Goal: Find specific page/section: Find specific page/section

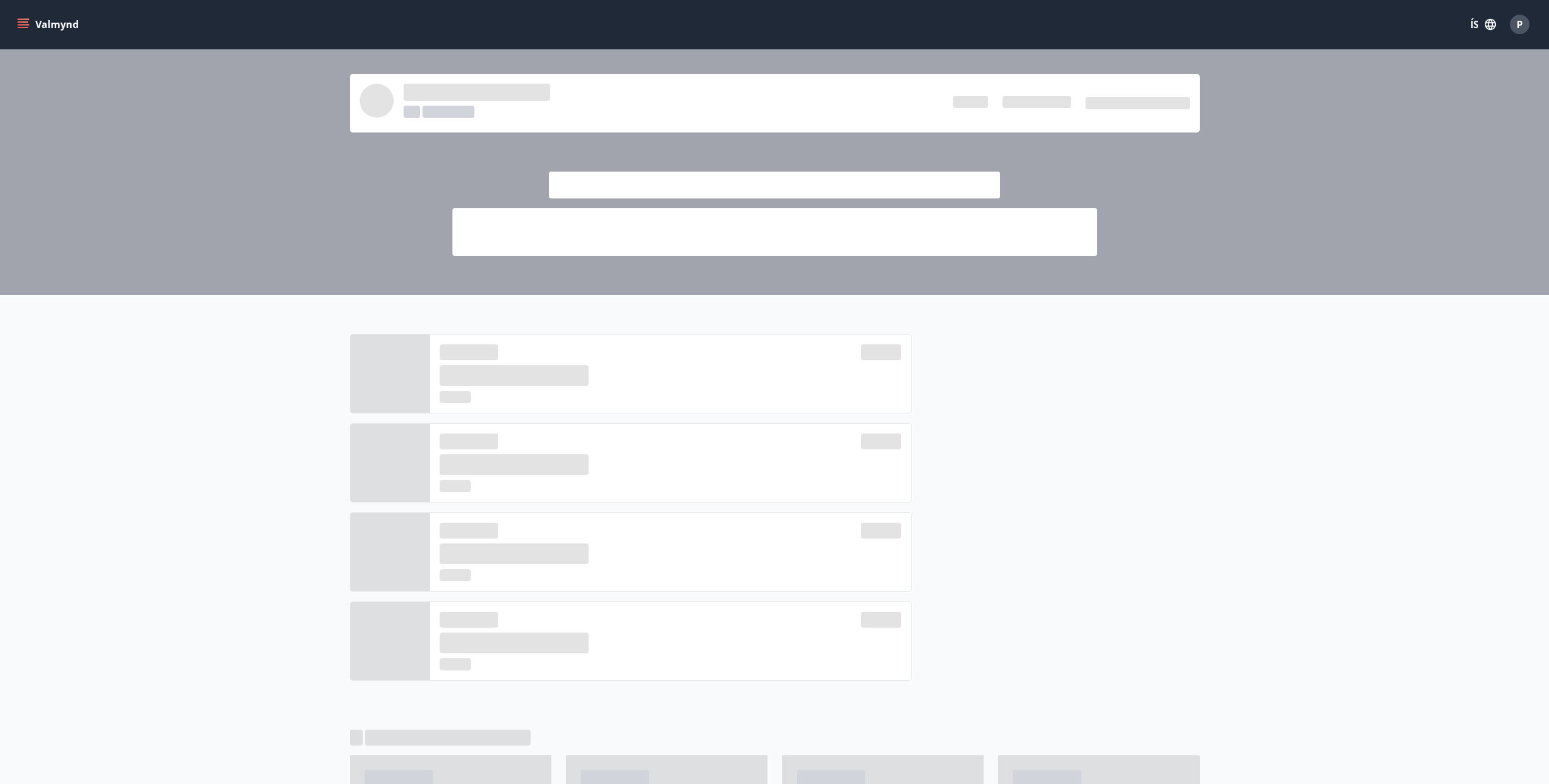
click at [33, 18] on button "Valmynd" at bounding box center [49, 24] width 69 height 22
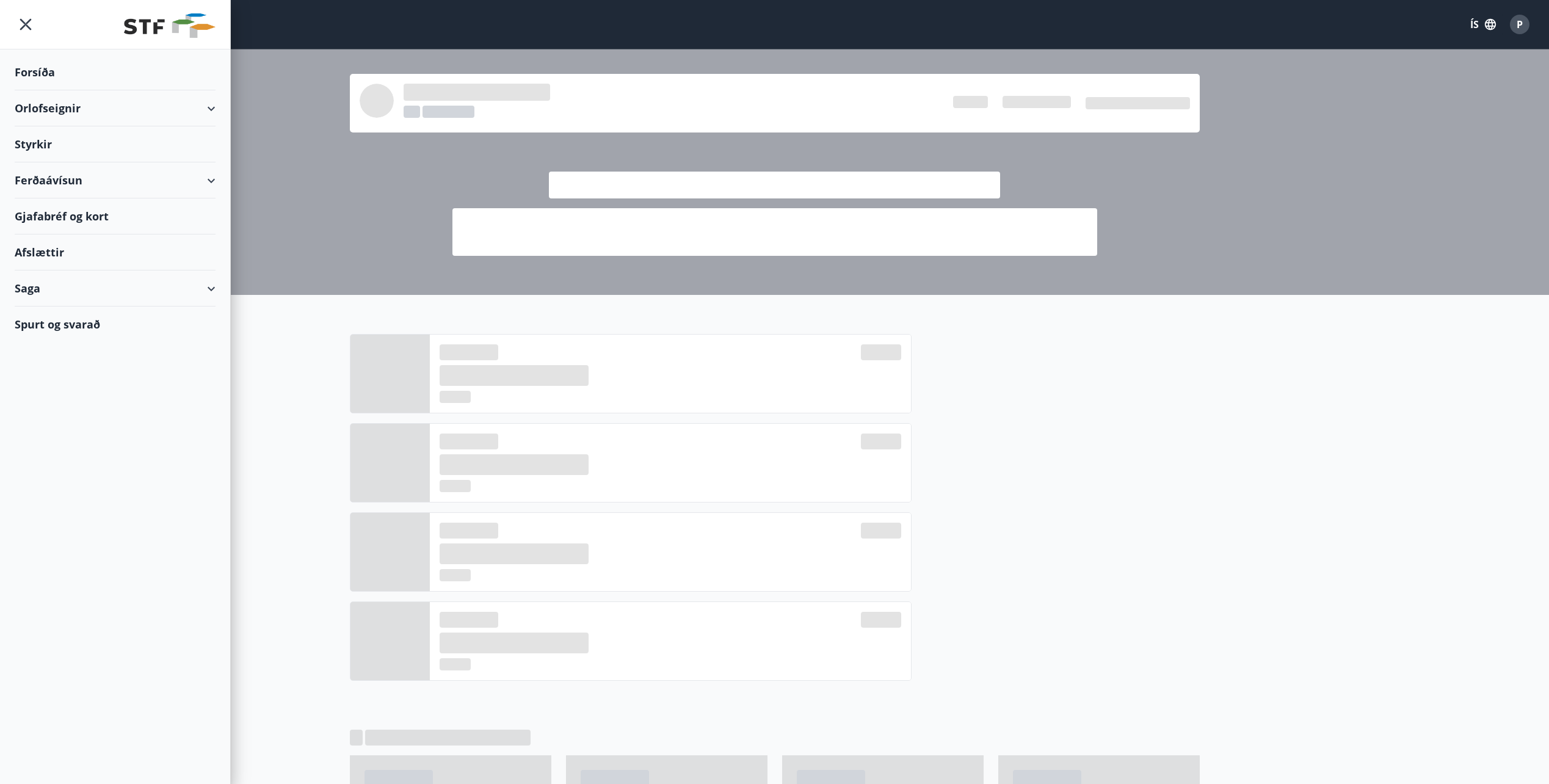
click at [47, 140] on div "Styrkir" at bounding box center [115, 144] width 201 height 36
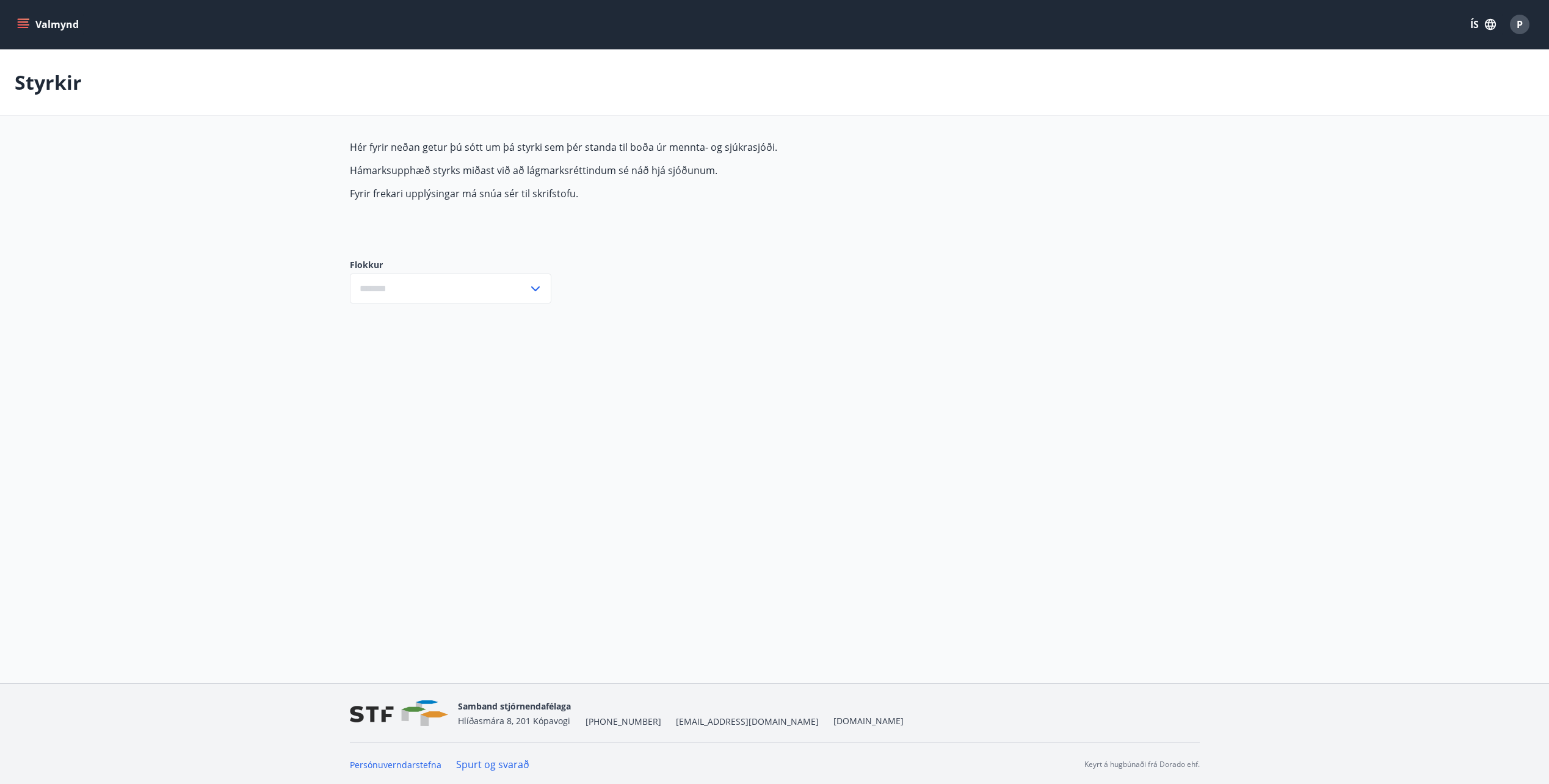
type input "***"
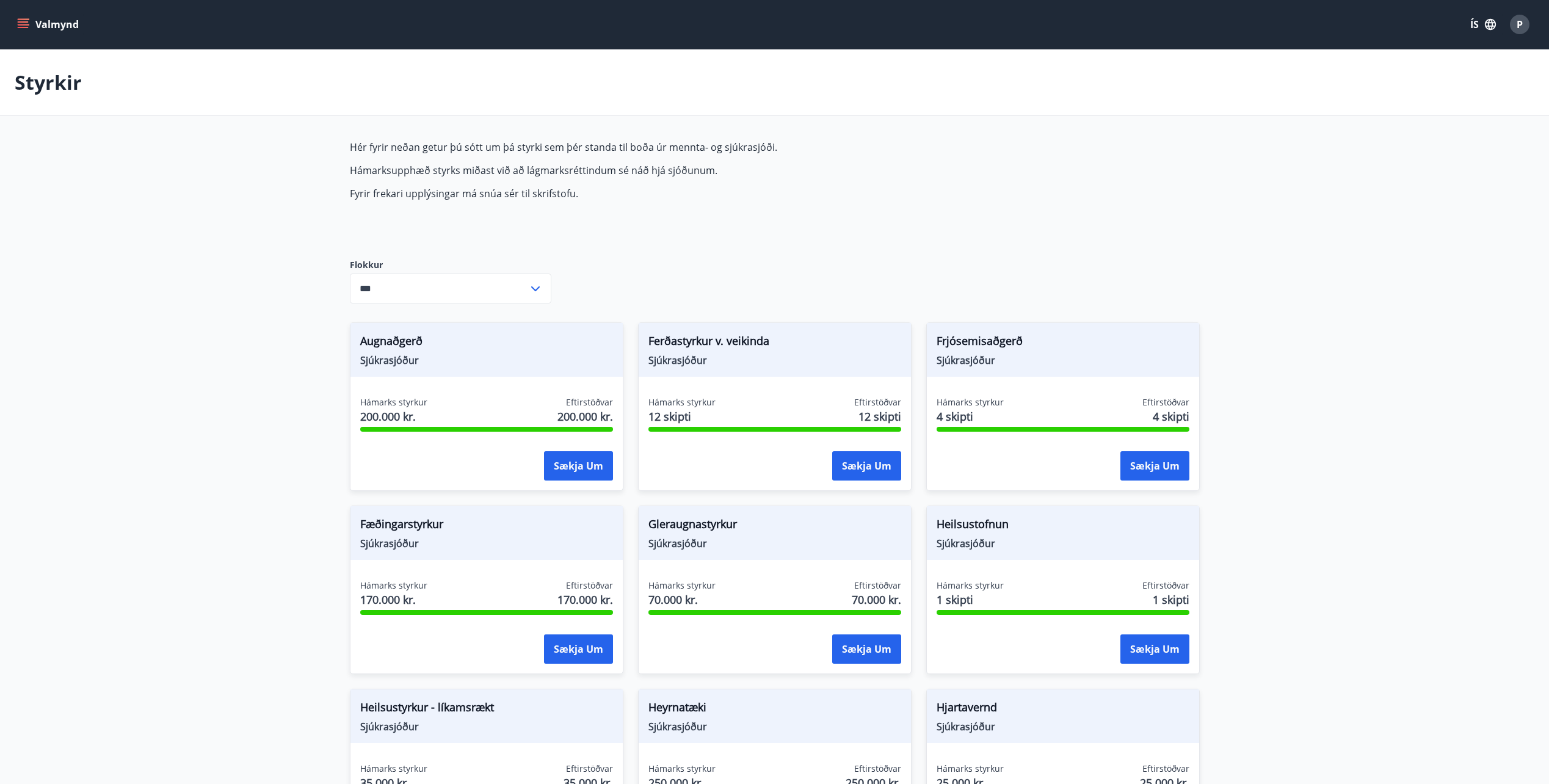
click at [34, 24] on button "Valmynd" at bounding box center [49, 24] width 69 height 22
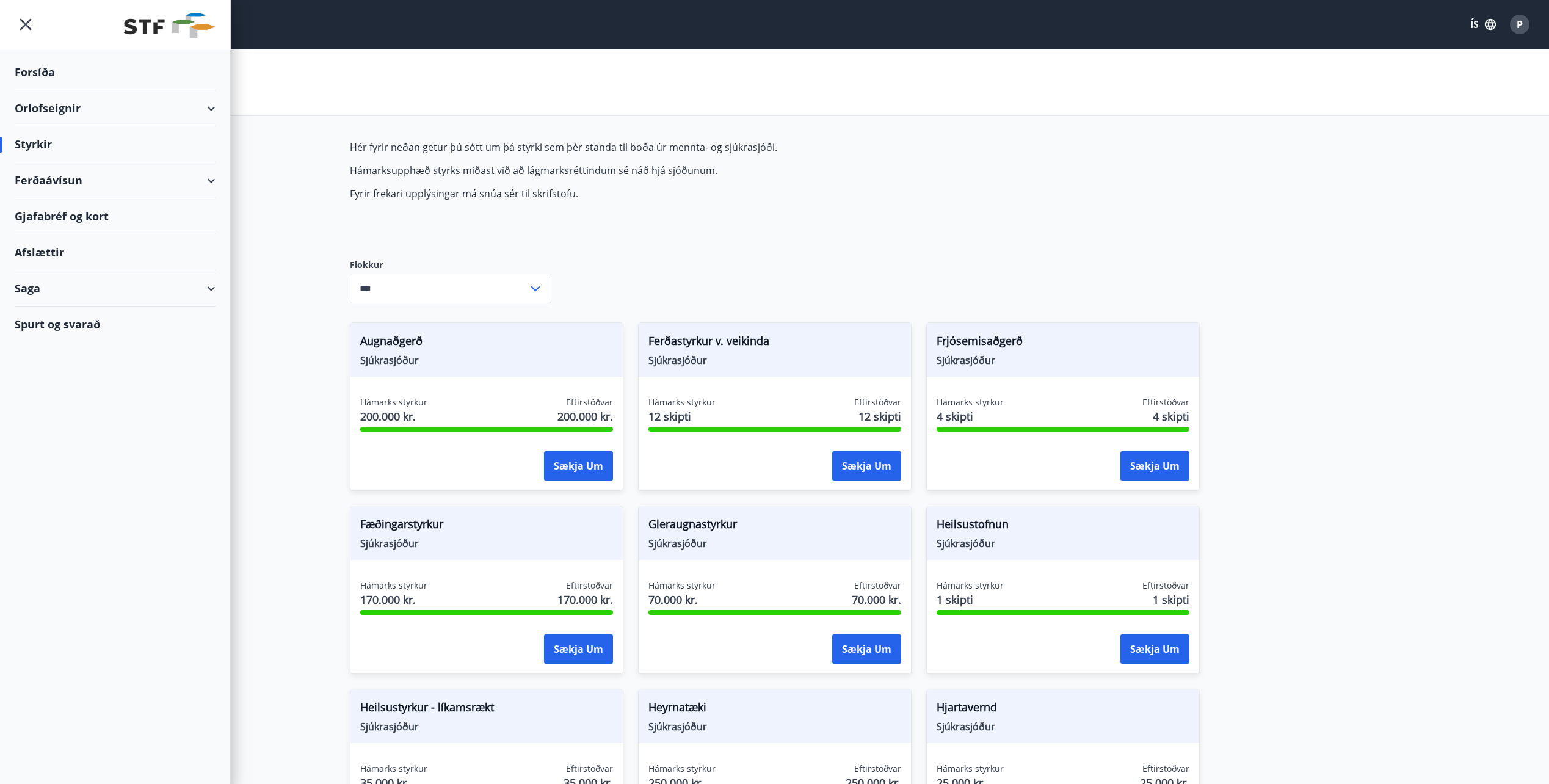
click at [84, 288] on div "Saga" at bounding box center [115, 288] width 201 height 36
click at [87, 478] on div "Skilagreinar" at bounding box center [115, 473] width 181 height 25
